Goal: Navigation & Orientation: Find specific page/section

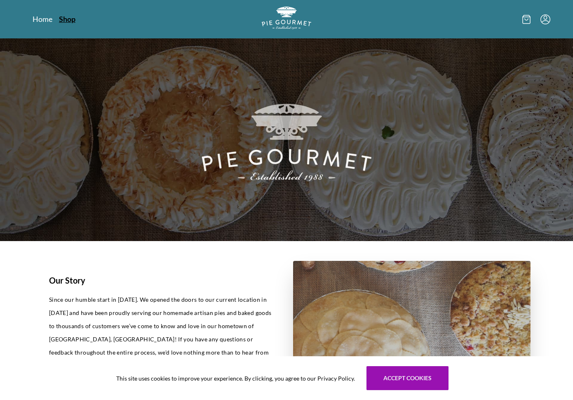
click at [71, 18] on link "Shop" at bounding box center [67, 19] width 16 height 10
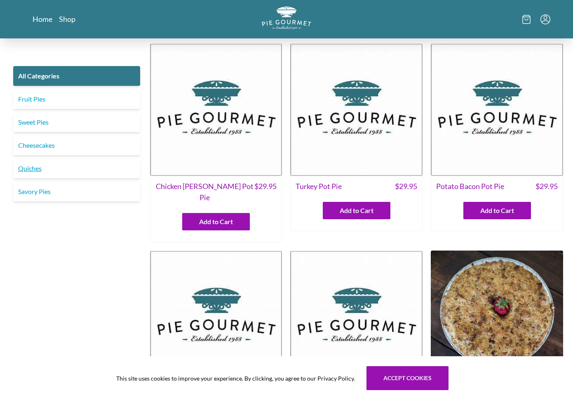
click at [57, 168] on link "Quiches" at bounding box center [76, 168] width 127 height 20
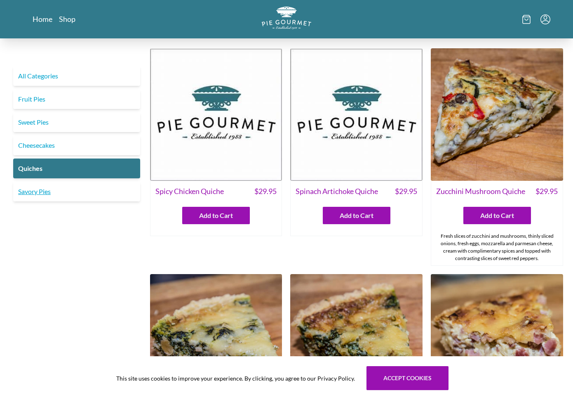
click at [31, 192] on link "Savory Pies" at bounding box center [76, 191] width 127 height 20
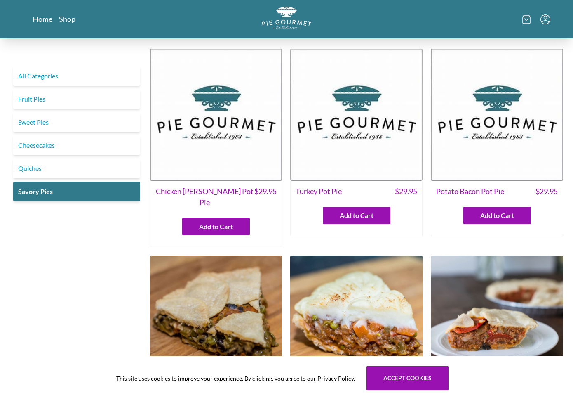
click at [61, 74] on link "All Categories" at bounding box center [76, 76] width 127 height 20
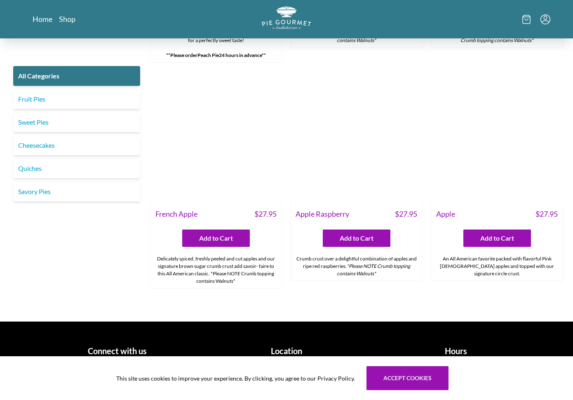
scroll to position [2611, 0]
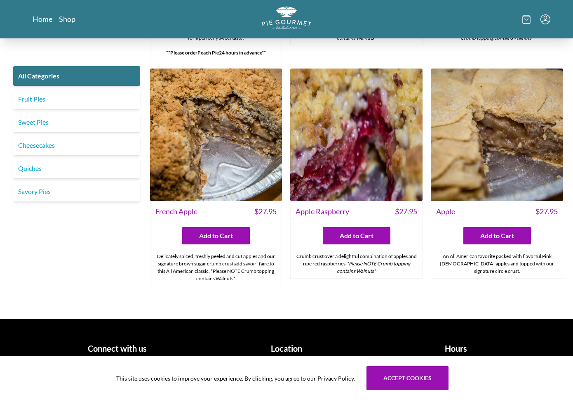
click at [450, 347] on h1 "Hours" at bounding box center [455, 348] width 163 height 12
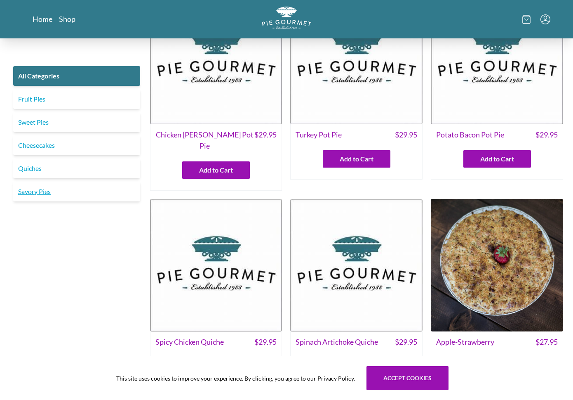
scroll to position [0, 0]
